Goal: Task Accomplishment & Management: Use online tool/utility

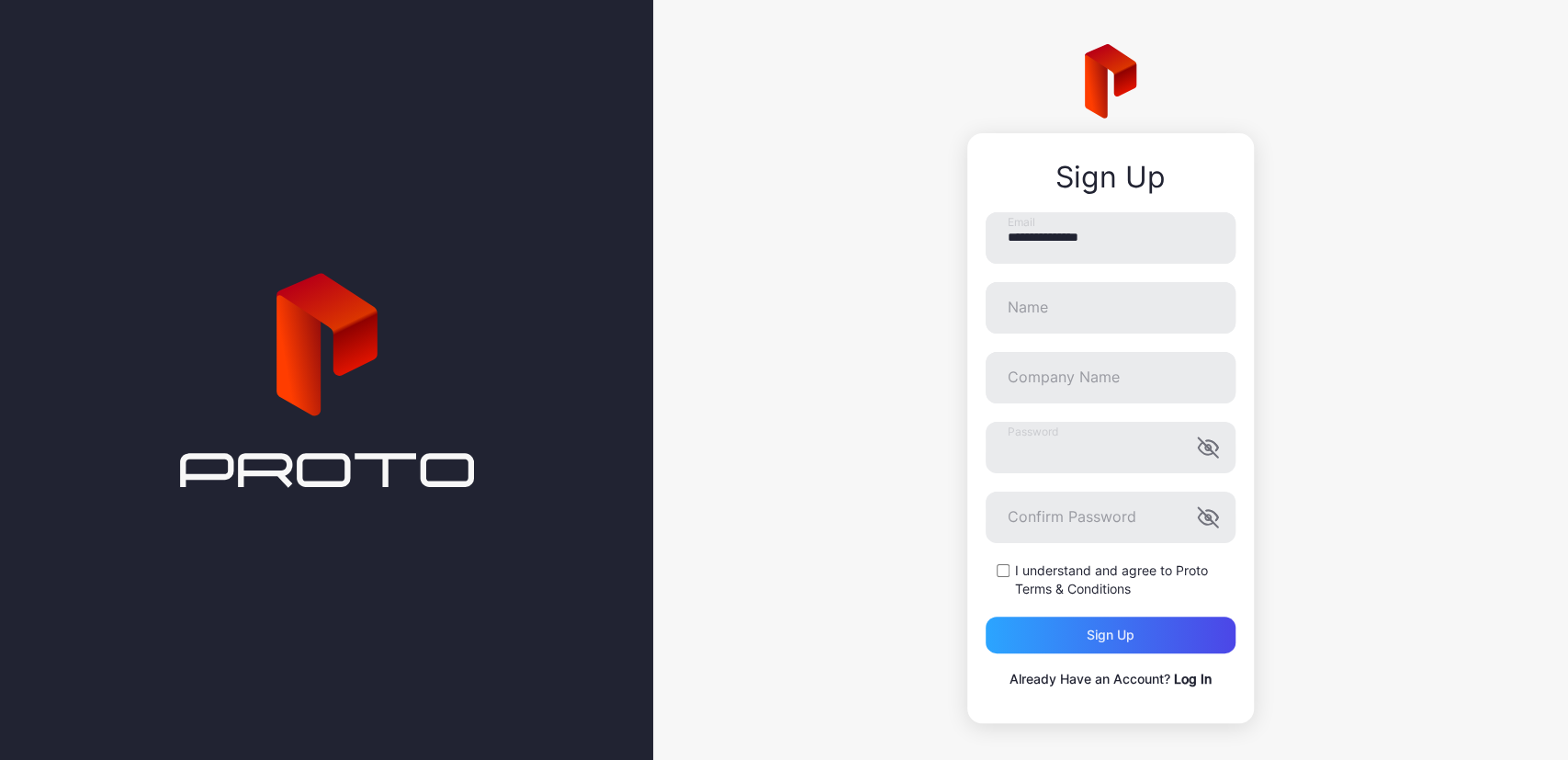
click at [1190, 679] on link "Log In" at bounding box center [1192, 678] width 38 height 15
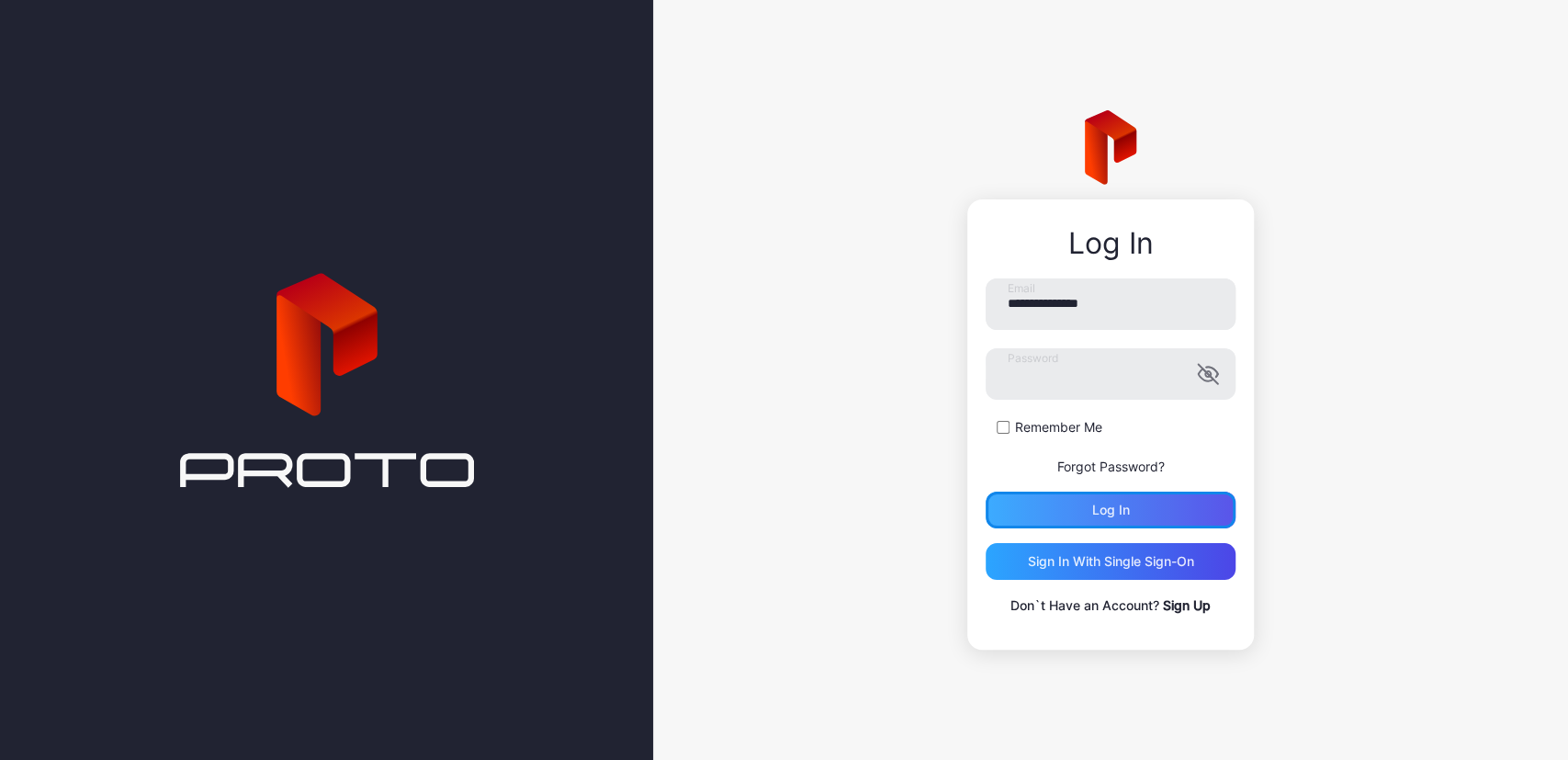
click at [1127, 508] on div "Log in" at bounding box center [1111, 510] width 38 height 14
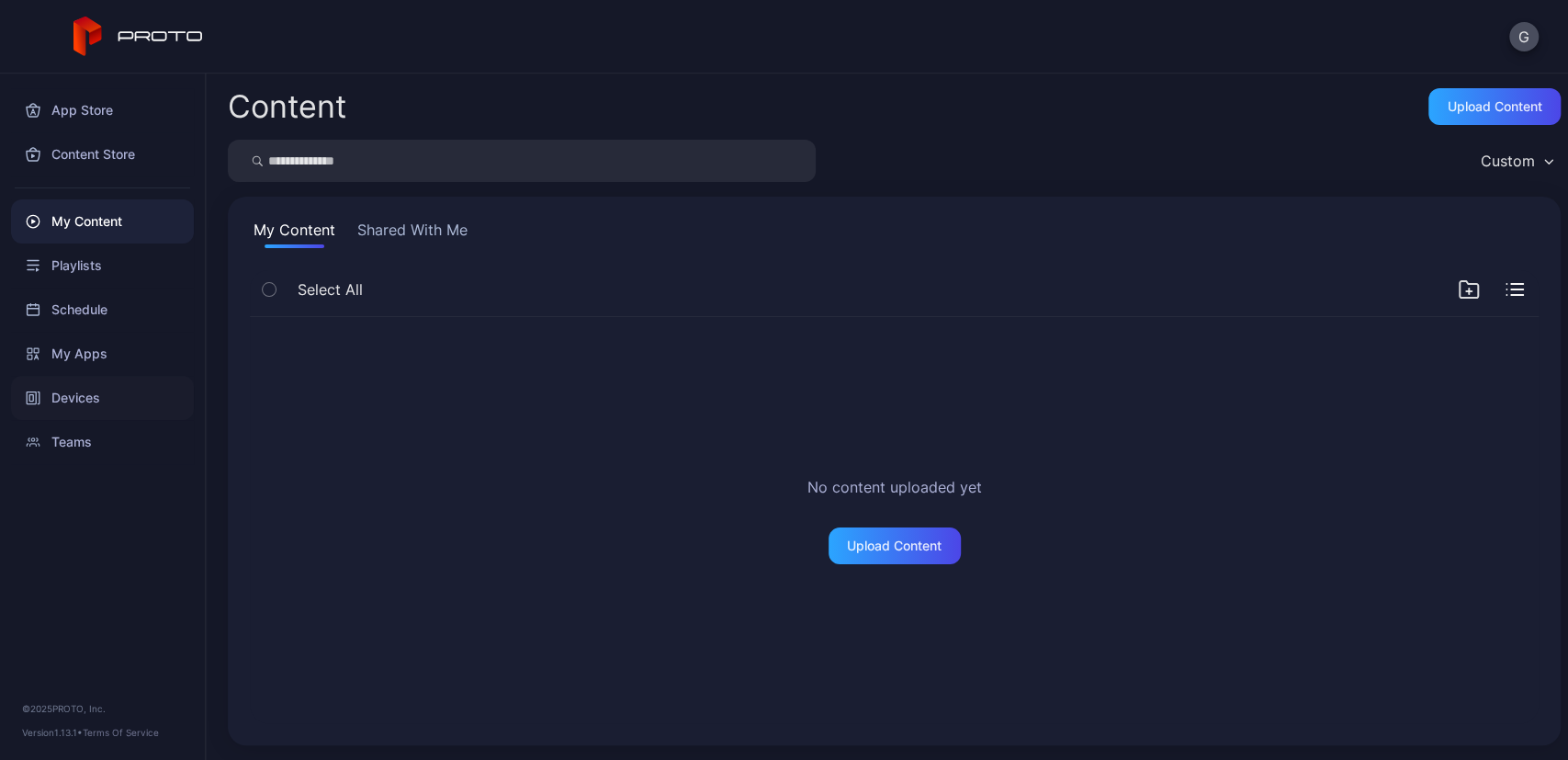
click at [52, 392] on div "Devices" at bounding box center [102, 398] width 183 height 44
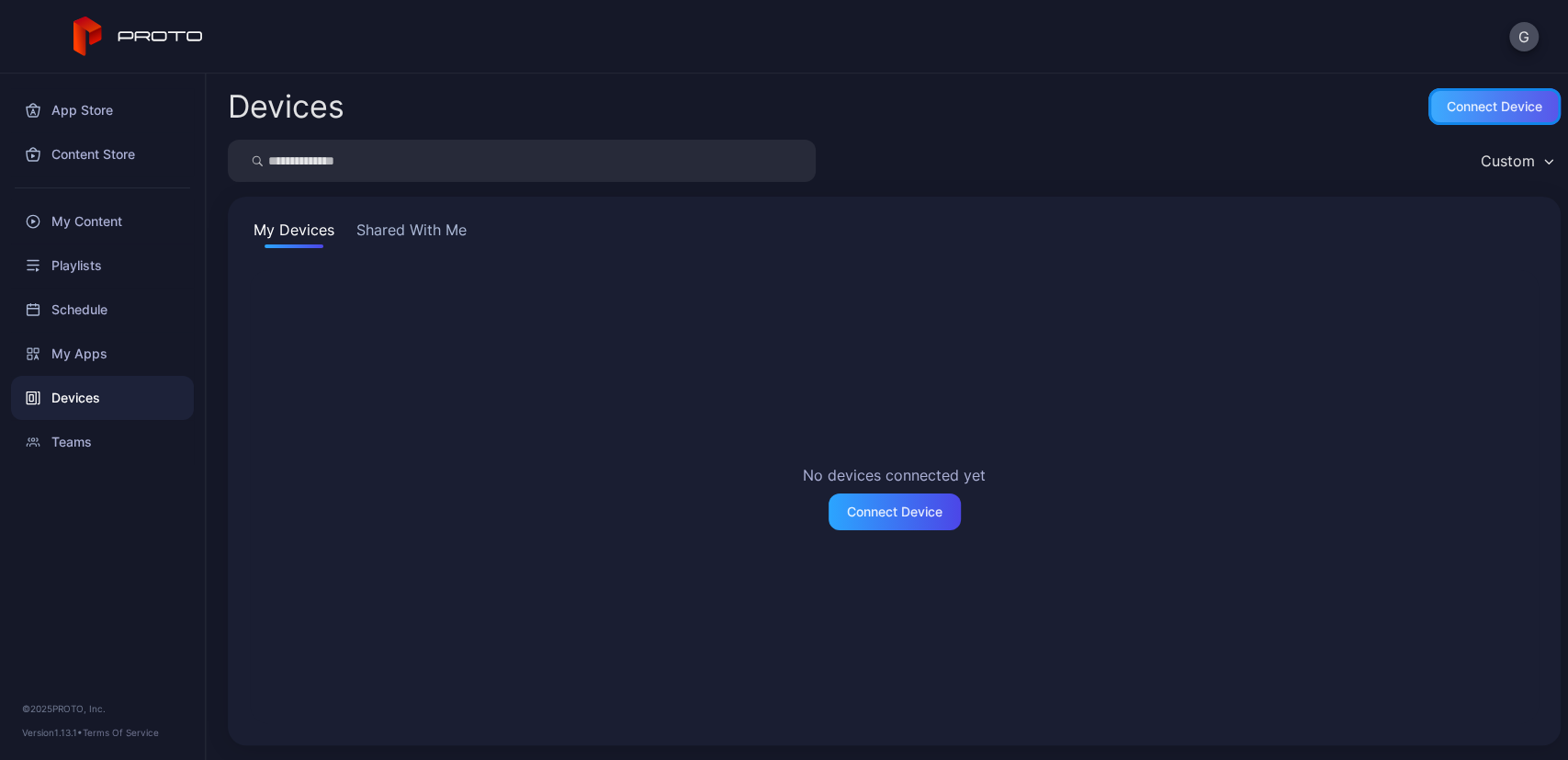
click at [1481, 118] on div "Connect device" at bounding box center [1494, 106] width 132 height 37
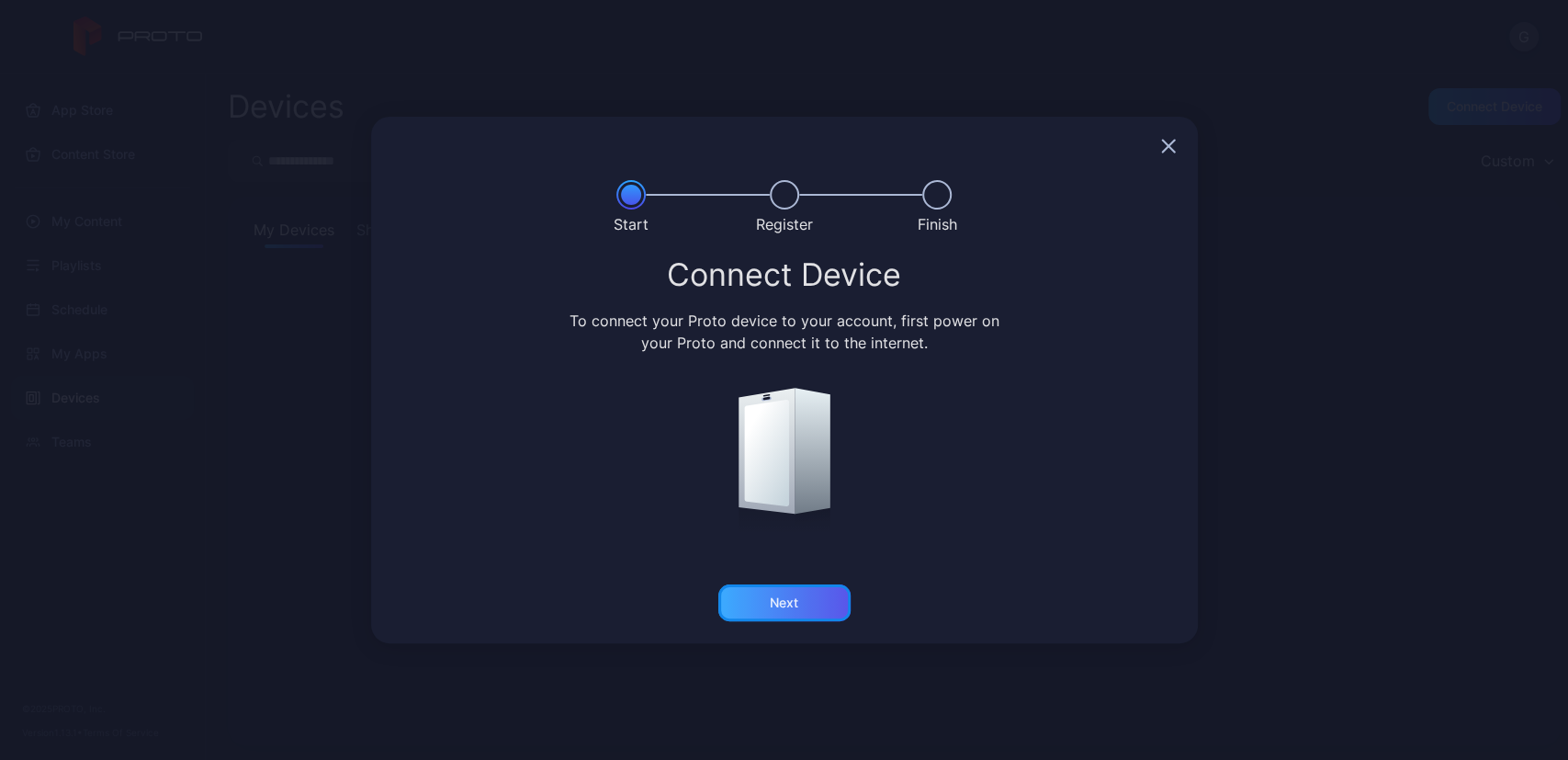
click at [795, 609] on div "Next" at bounding box center [784, 602] width 28 height 14
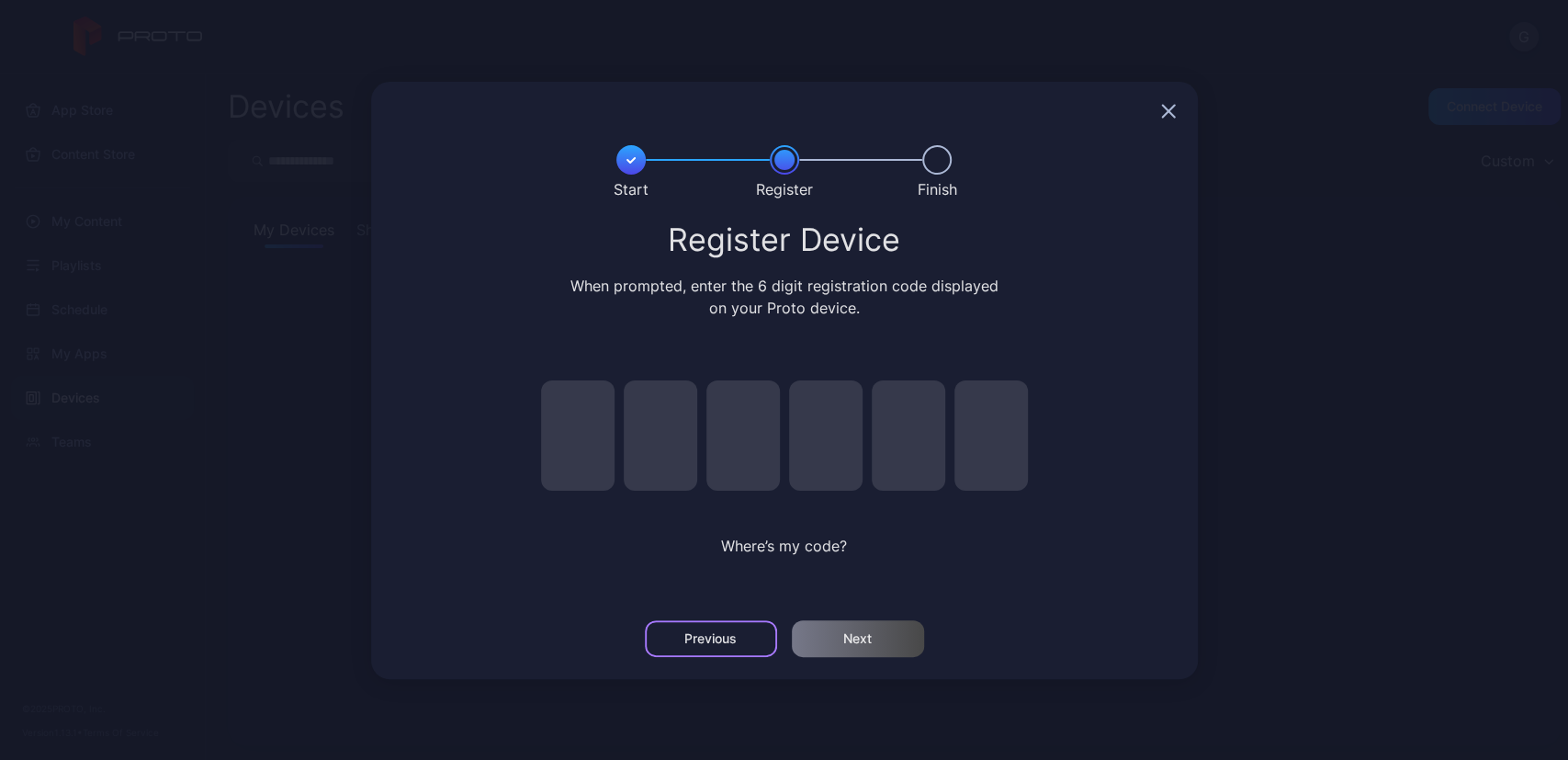
click at [735, 639] on div "Previous" at bounding box center [710, 638] width 52 height 14
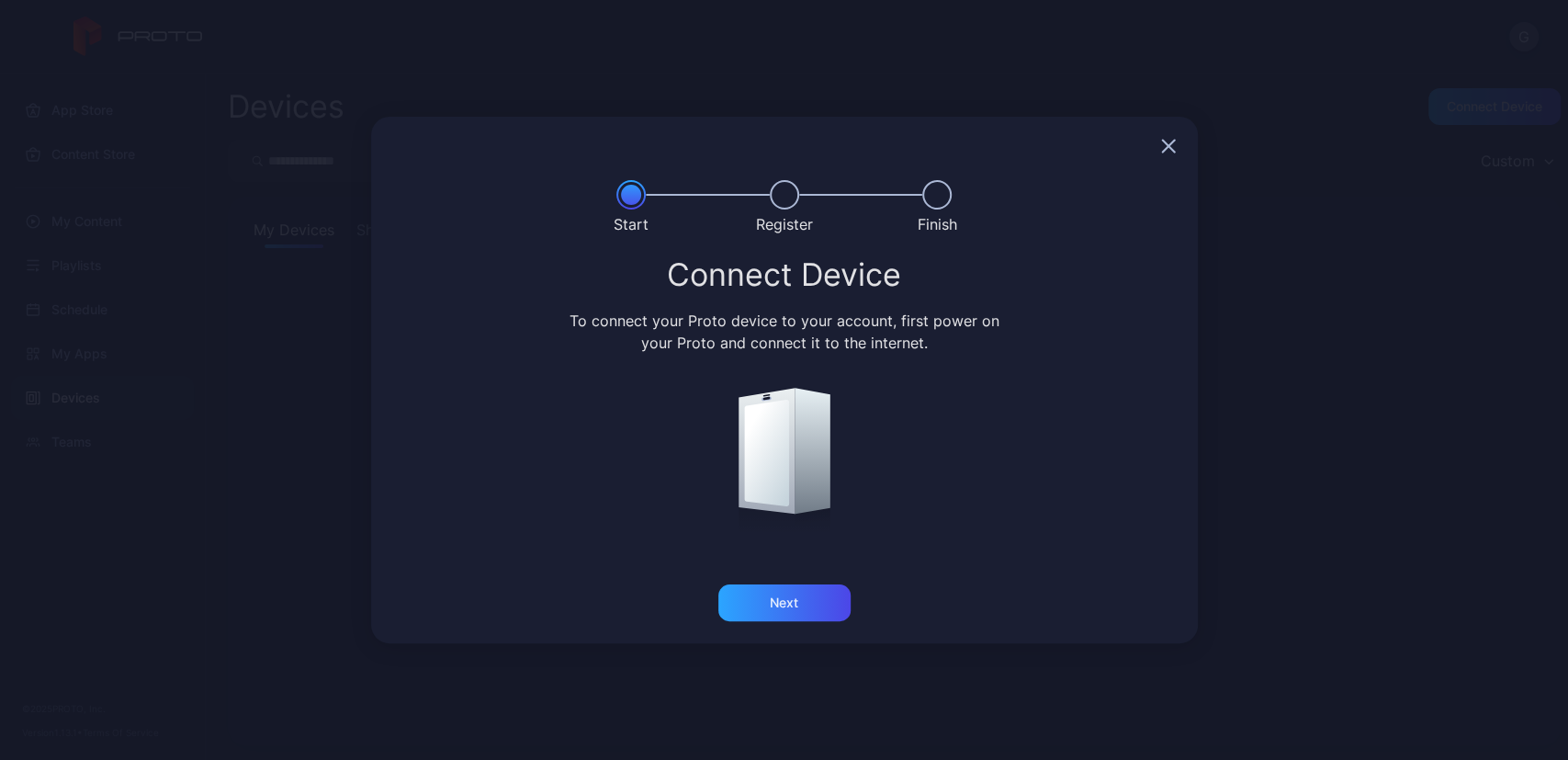
click at [1171, 138] on div at bounding box center [784, 146] width 826 height 59
click at [1169, 142] on icon "button" at bounding box center [1168, 145] width 14 height 14
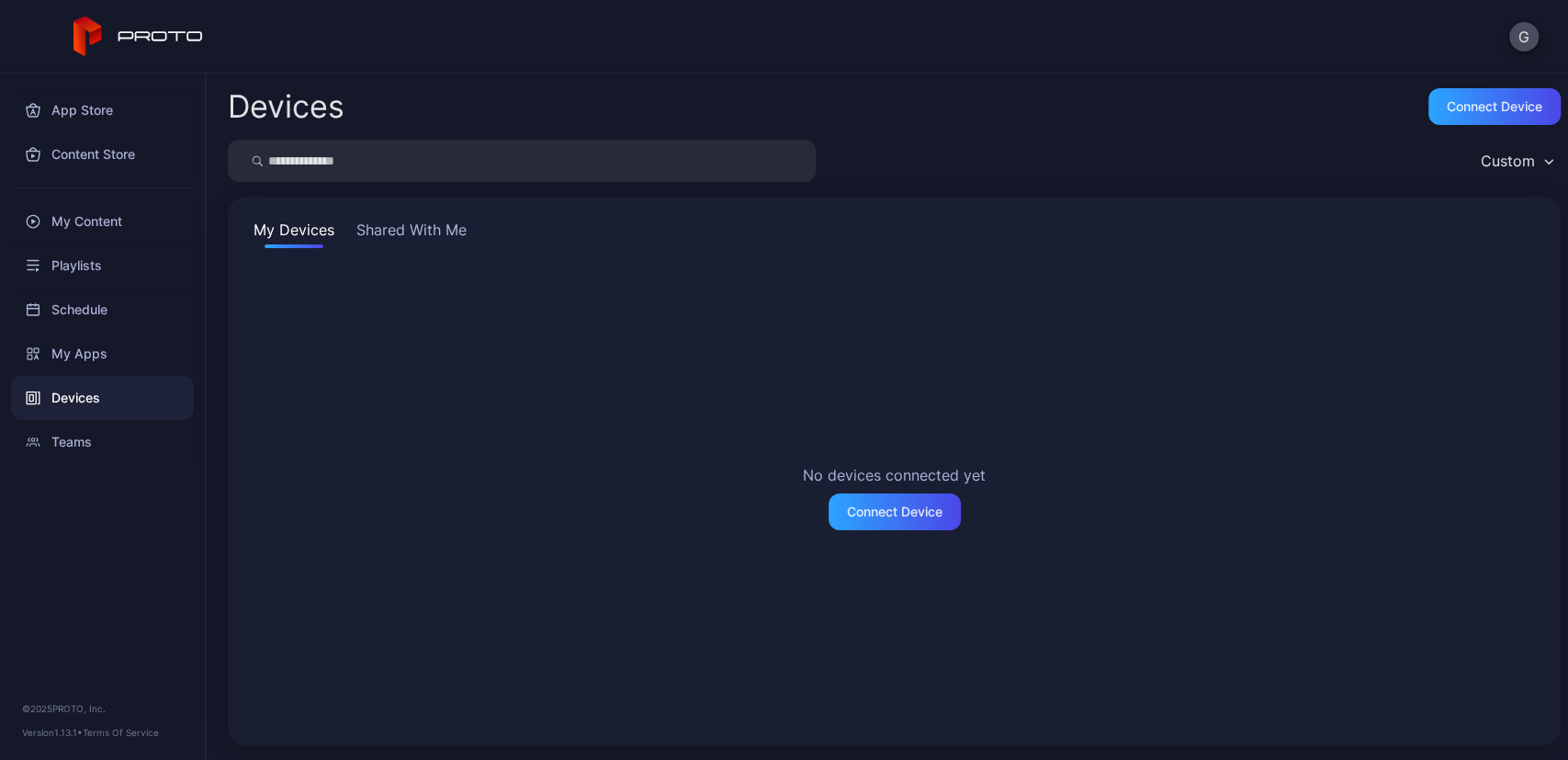
click at [443, 233] on button "Shared With Me" at bounding box center [412, 232] width 118 height 29
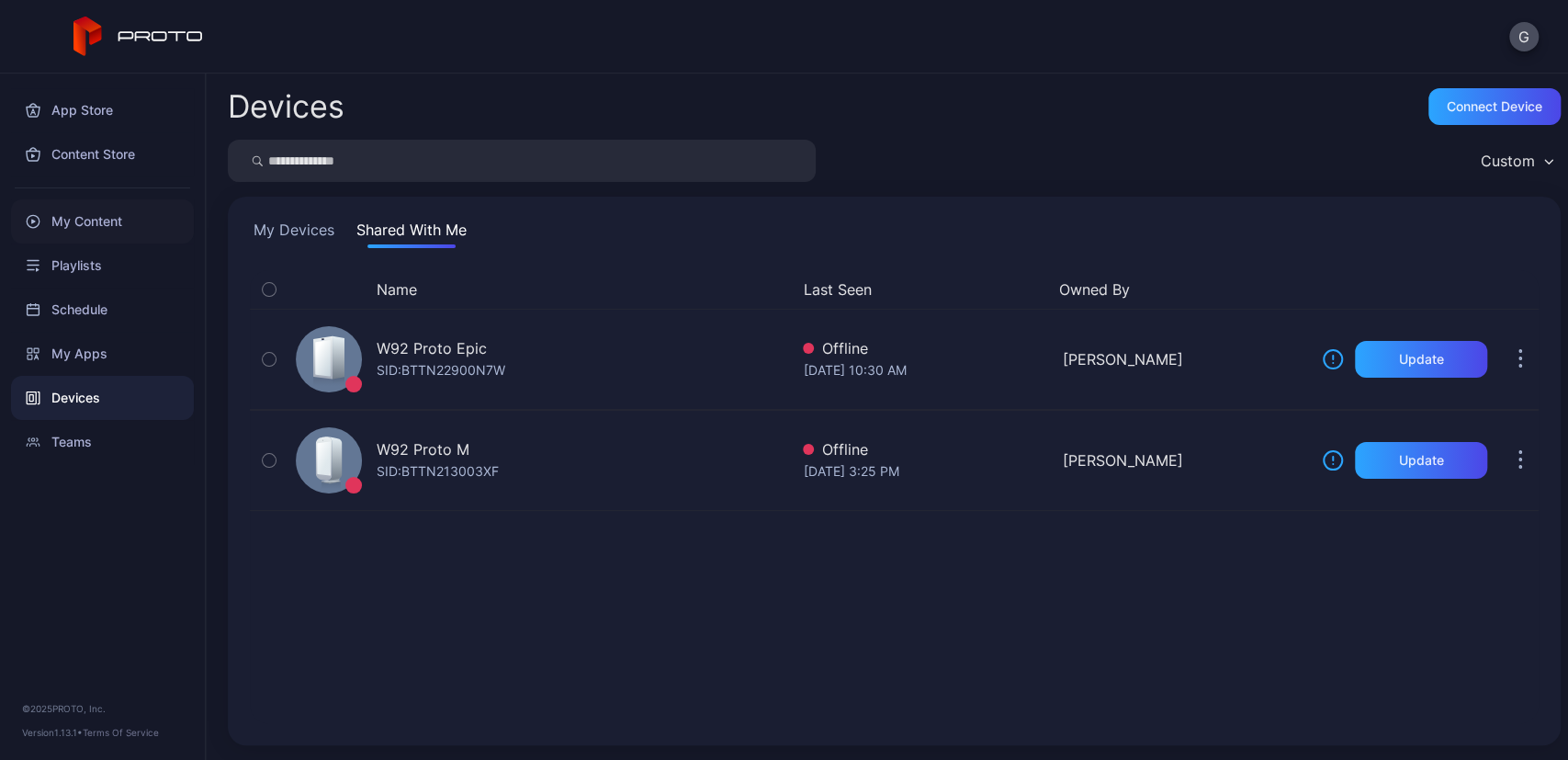
click at [67, 229] on div "My Content" at bounding box center [102, 221] width 183 height 44
